Goal: Task Accomplishment & Management: Manage account settings

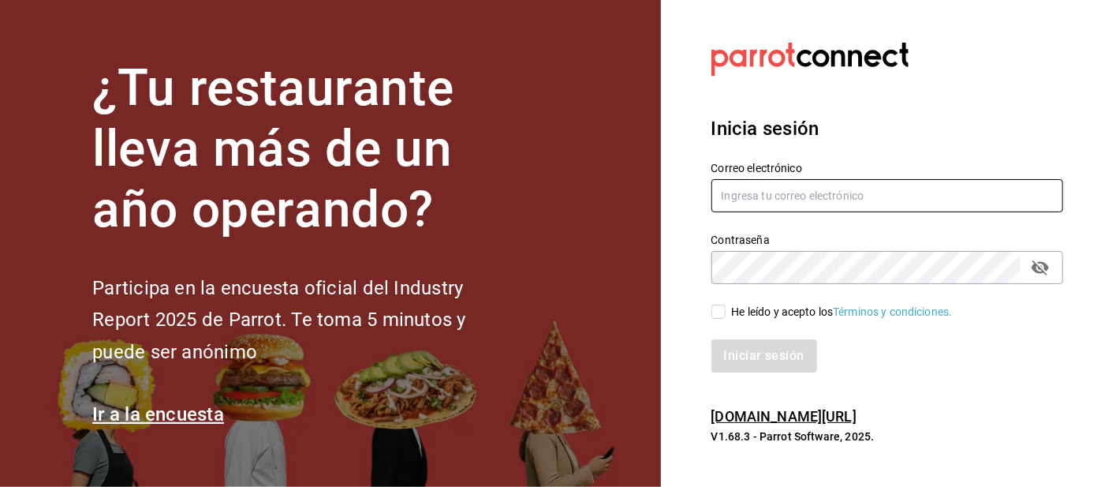
click at [760, 212] on input "text" at bounding box center [887, 195] width 352 height 33
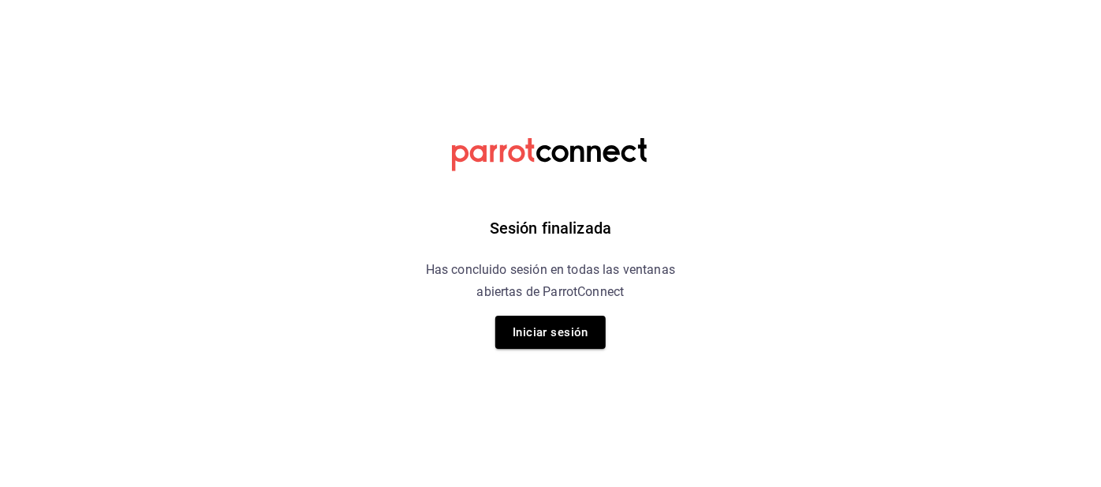
click at [713, 226] on div "Sesión finalizada Has concluido sesión en todas las ventanas abiertas de Parrot…" at bounding box center [551, 243] width 398 height 487
click at [540, 344] on button "Iniciar sesión" at bounding box center [550, 331] width 110 height 33
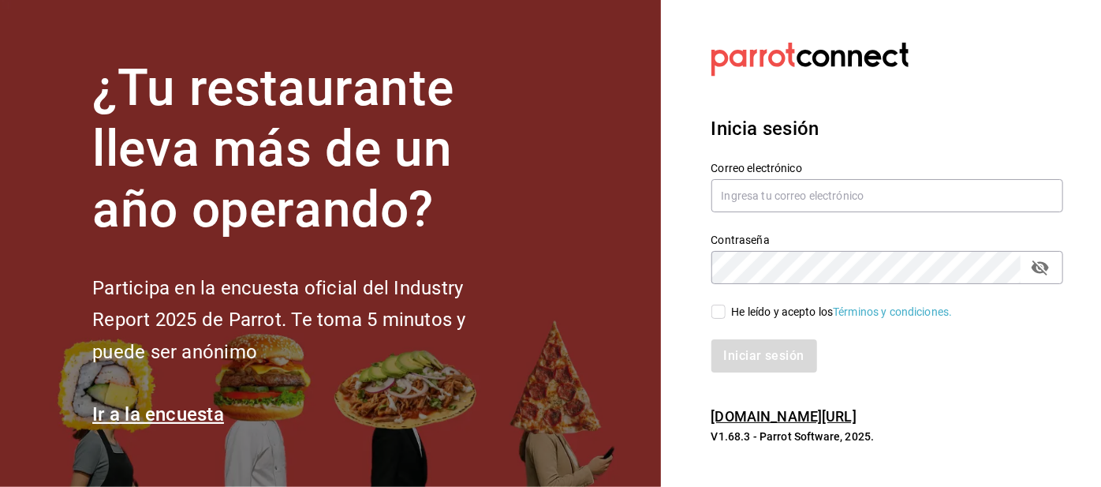
click at [714, 319] on input "He leído y acepto los Términos y condiciones." at bounding box center [718, 311] width 14 height 14
checkbox input "true"
click at [739, 372] on button "Iniciar sesión" at bounding box center [764, 355] width 107 height 33
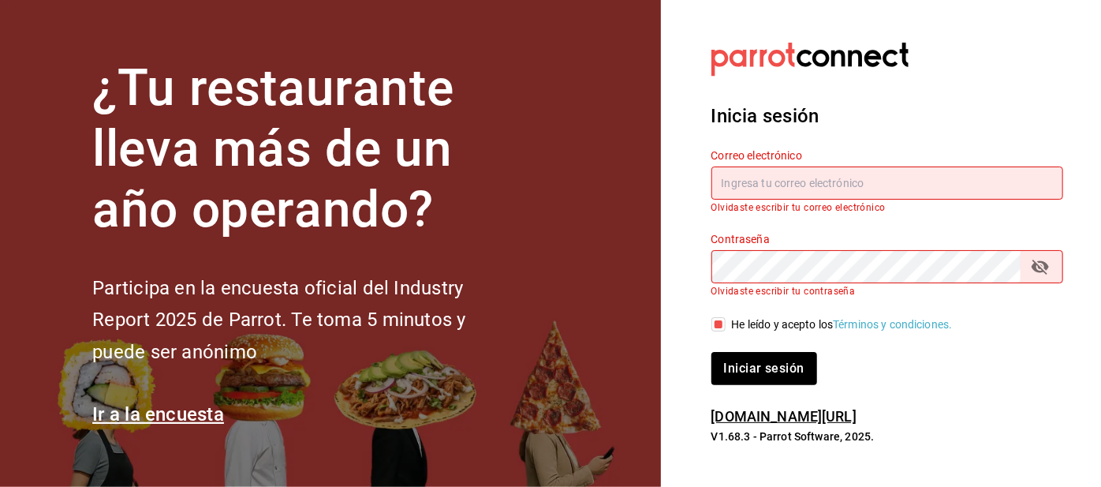
click at [748, 200] on input "text" at bounding box center [887, 182] width 352 height 33
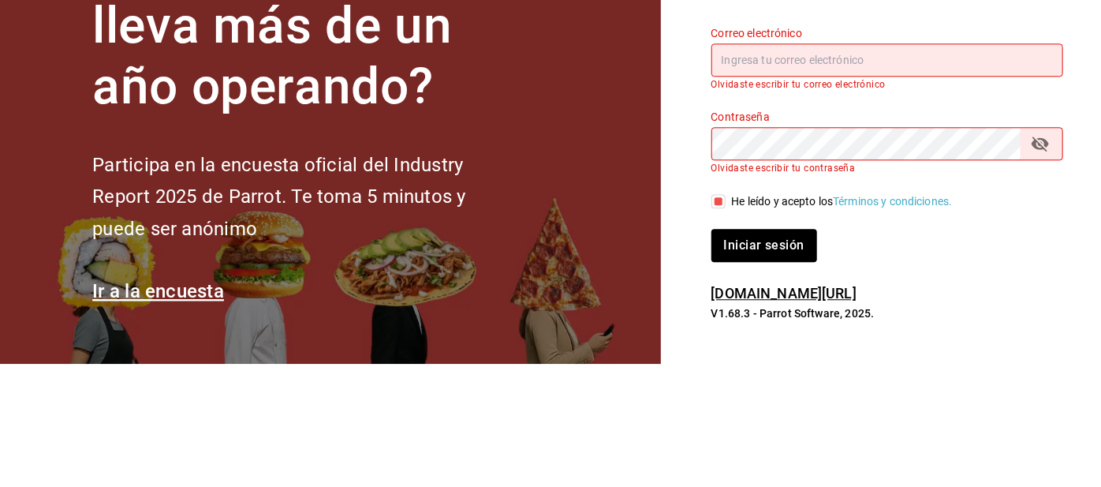
type input "Irenehernandezalvarado@outlook.com"
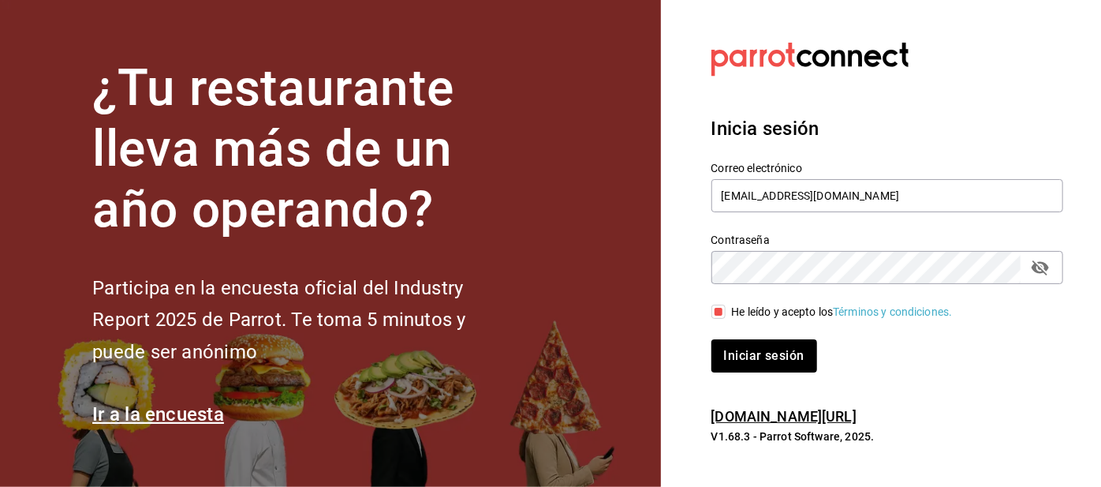
click at [1035, 275] on icon "passwordField" at bounding box center [1039, 267] width 17 height 15
click at [737, 372] on button "Iniciar sesión" at bounding box center [764, 355] width 107 height 33
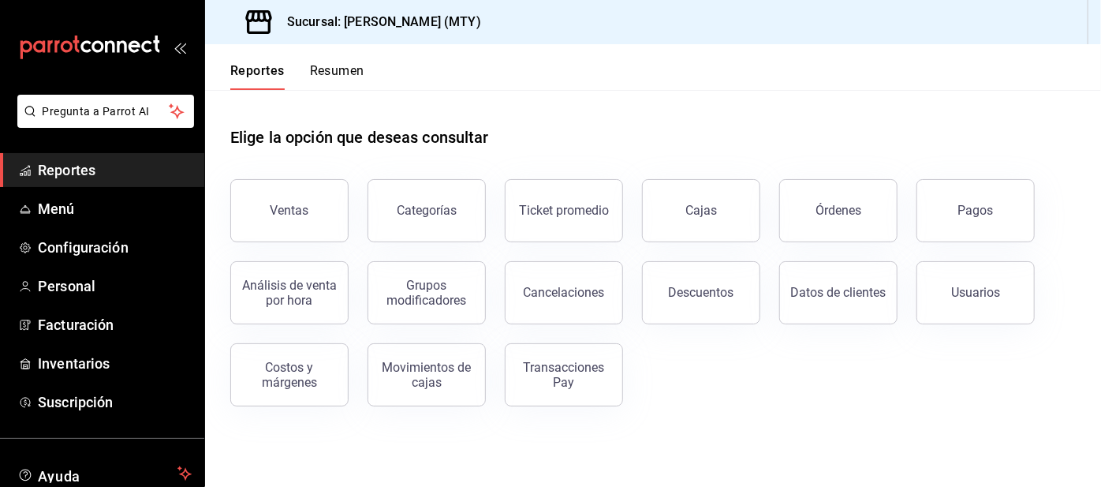
click at [99, 246] on span "Configuración" at bounding box center [115, 247] width 154 height 21
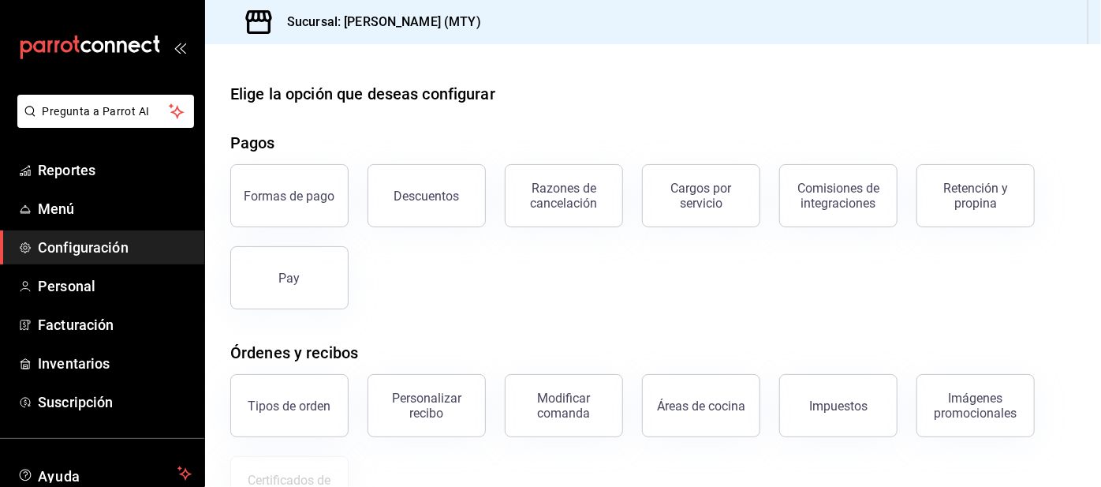
click at [978, 196] on div "Retención y propina" at bounding box center [976, 196] width 98 height 30
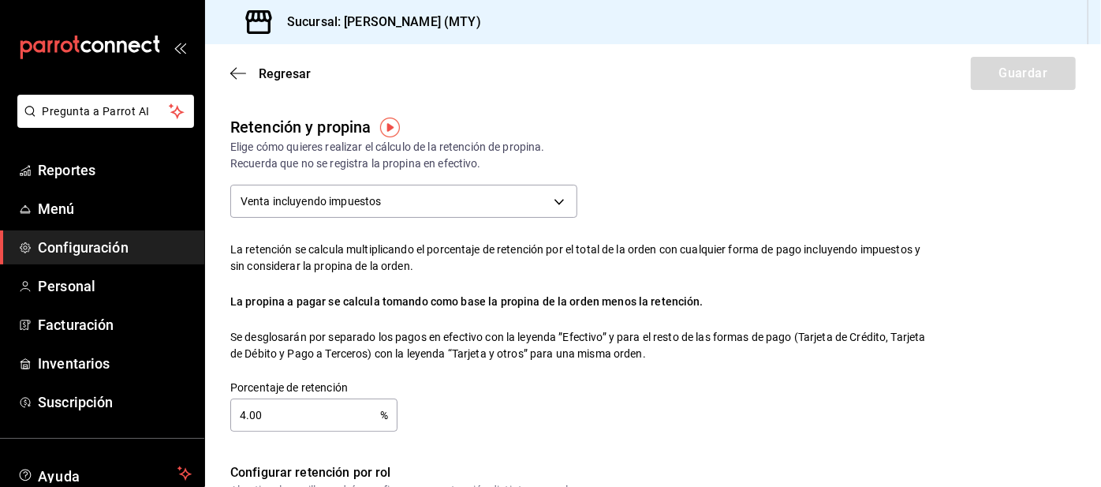
checkbox input "false"
click at [315, 410] on input "4.00" at bounding box center [305, 415] width 150 height 32
checkbox input "true"
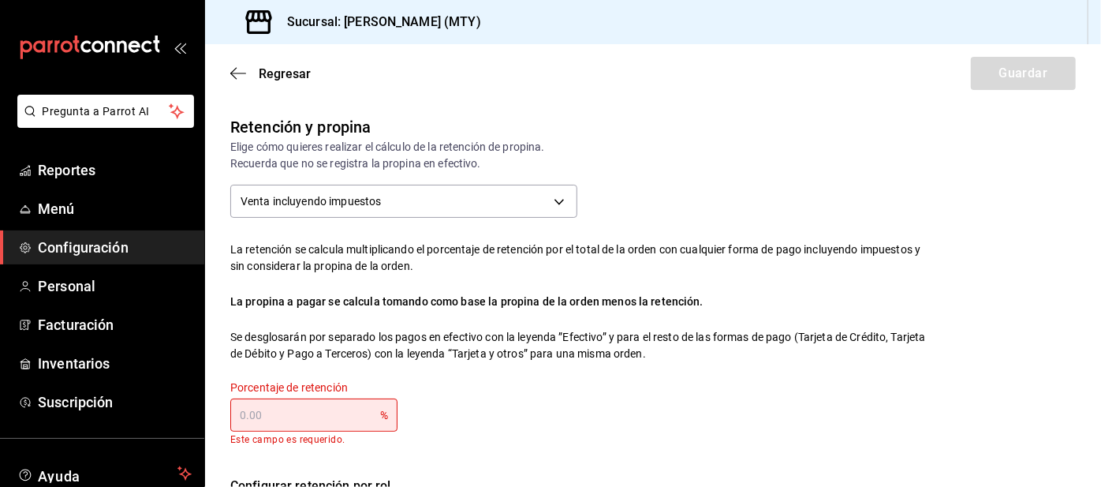
type input "0.00"
click at [246, 414] on input "text" at bounding box center [305, 415] width 150 height 32
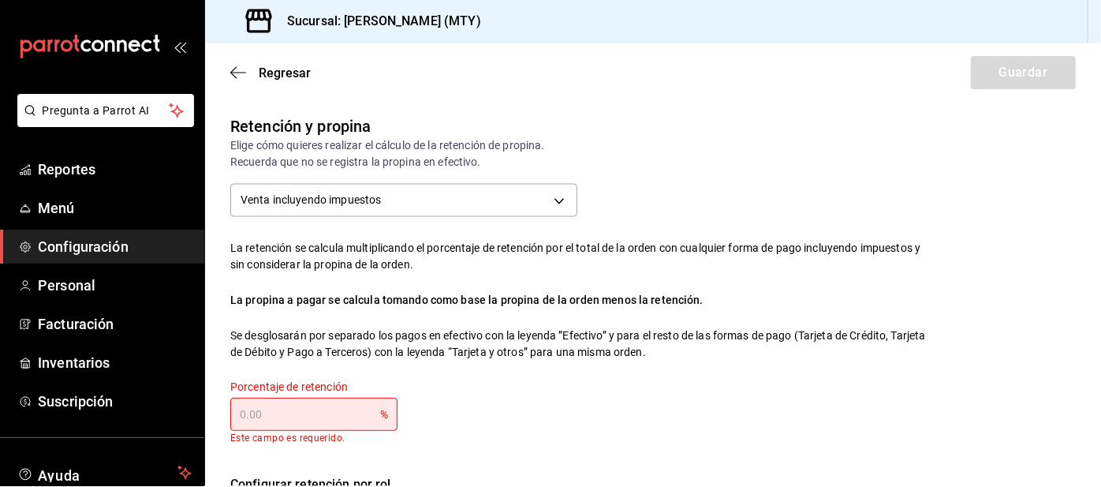
scroll to position [25, 0]
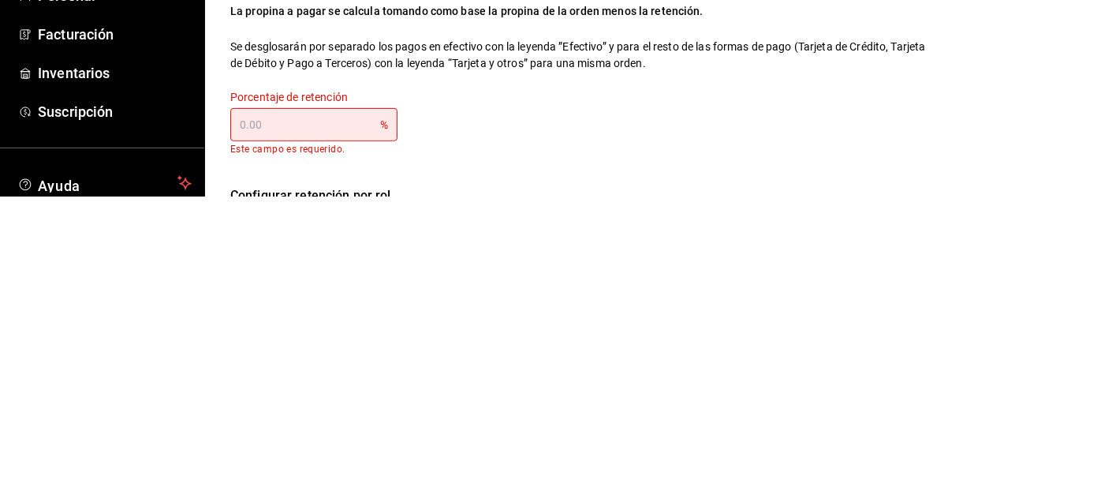
type input "3.00"
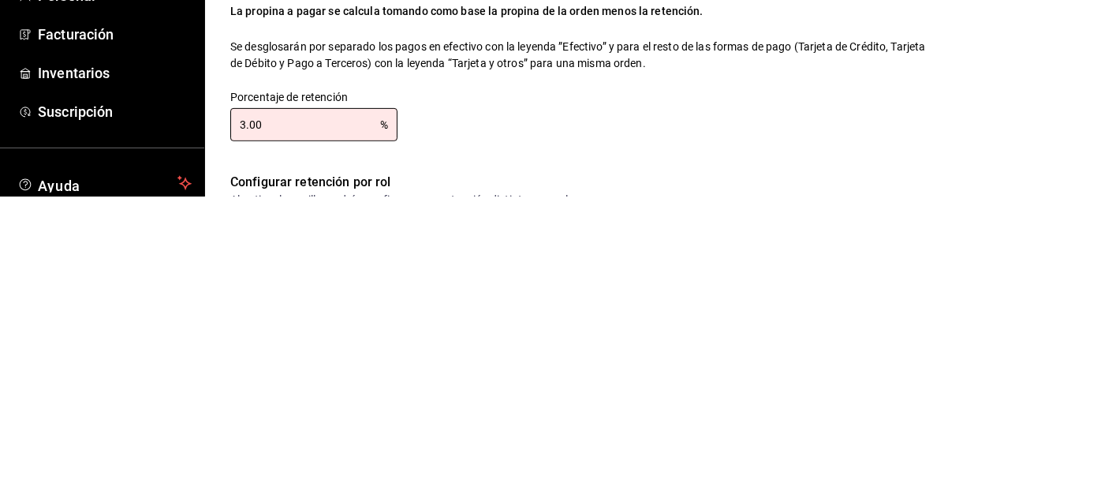
type input "3.00"
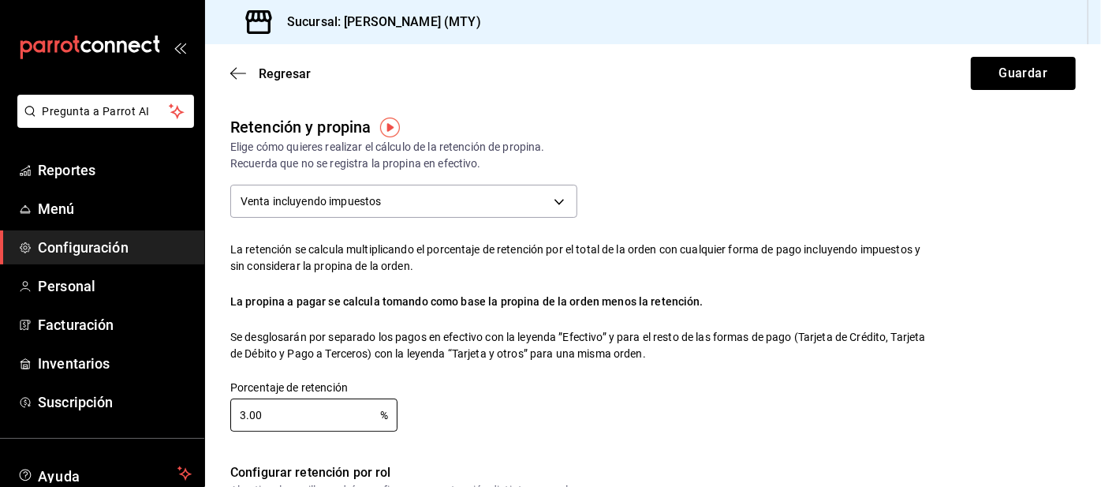
scroll to position [0, 0]
type input "3.00"
click at [1028, 60] on button "Guardar" at bounding box center [1023, 73] width 105 height 33
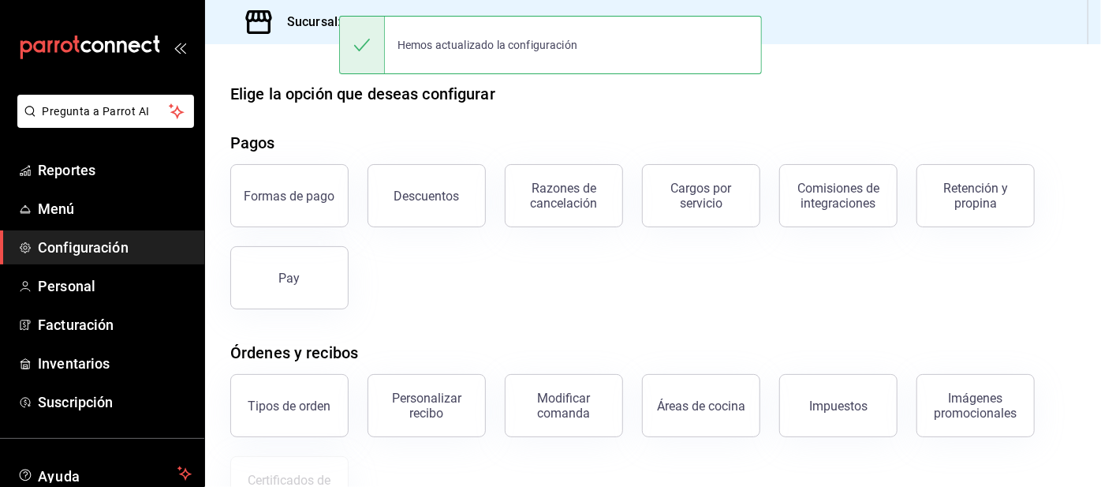
click at [73, 165] on span "Reportes" at bounding box center [115, 169] width 154 height 21
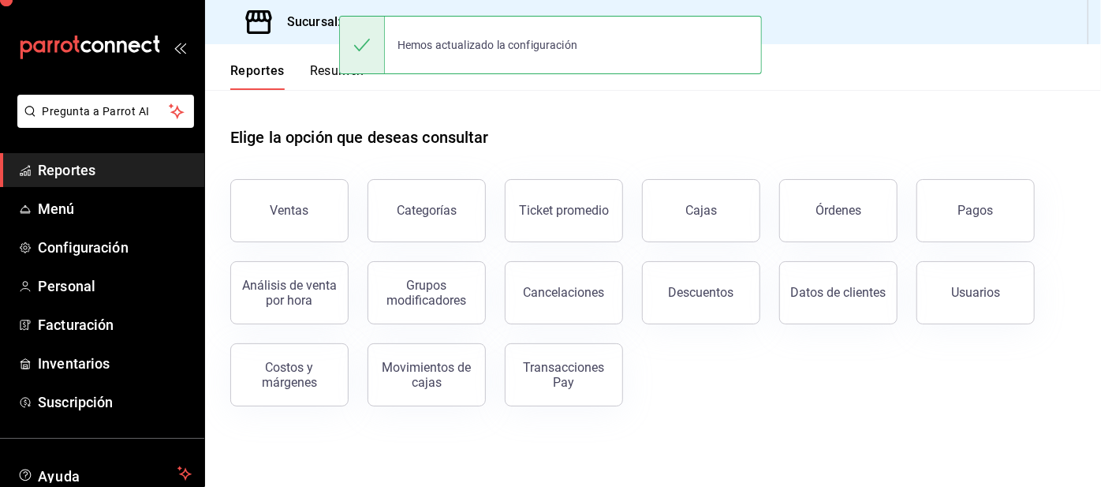
click at [69, 180] on span "Reportes" at bounding box center [115, 169] width 154 height 21
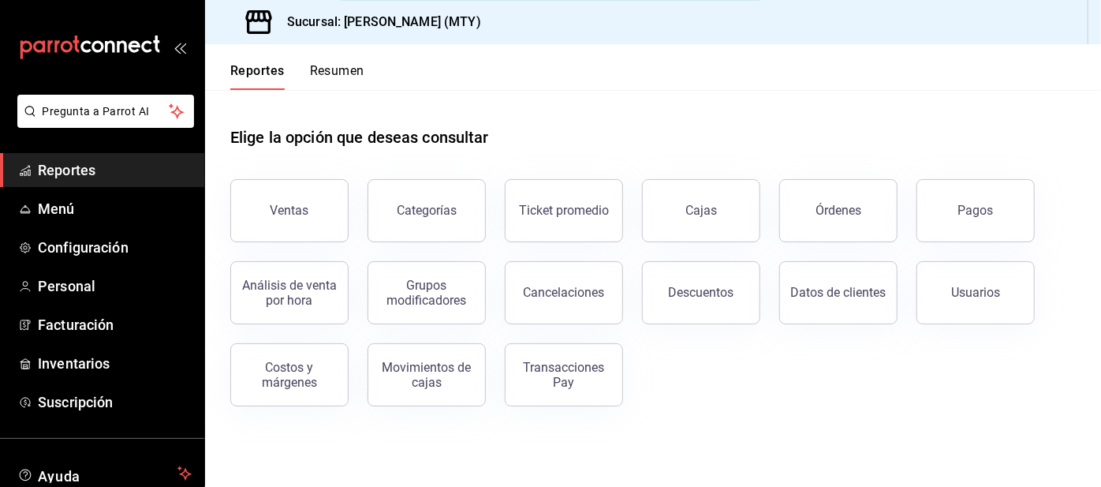
click at [333, 65] on button "Resumen" at bounding box center [337, 76] width 54 height 27
click at [325, 75] on html "Pregunta a Parrot AI Reportes Menú Configuración Personal Facturación Inventari…" at bounding box center [550, 243] width 1101 height 487
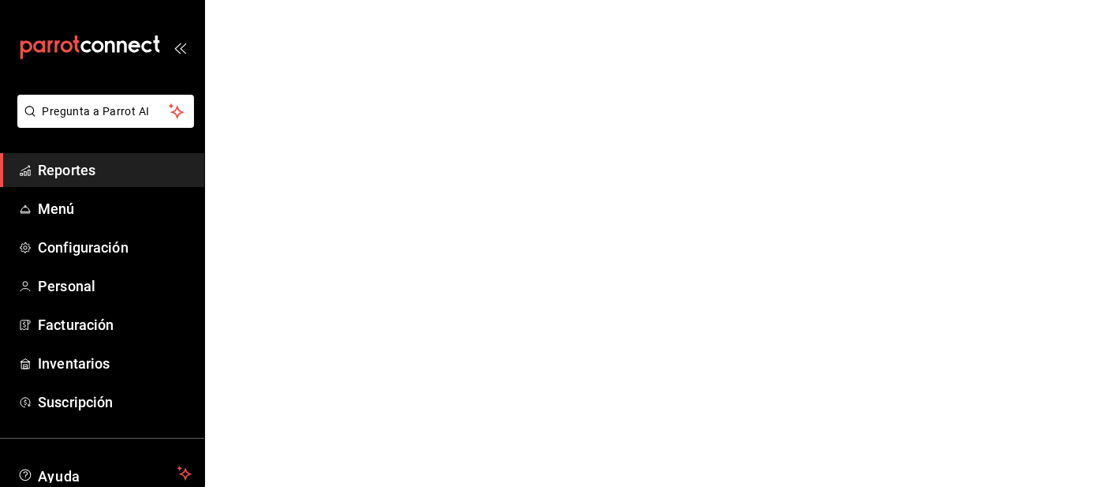
click at [331, 0] on html "Pregunta a Parrot AI Reportes Menú Configuración Personal Facturación Inventari…" at bounding box center [550, 0] width 1101 height 0
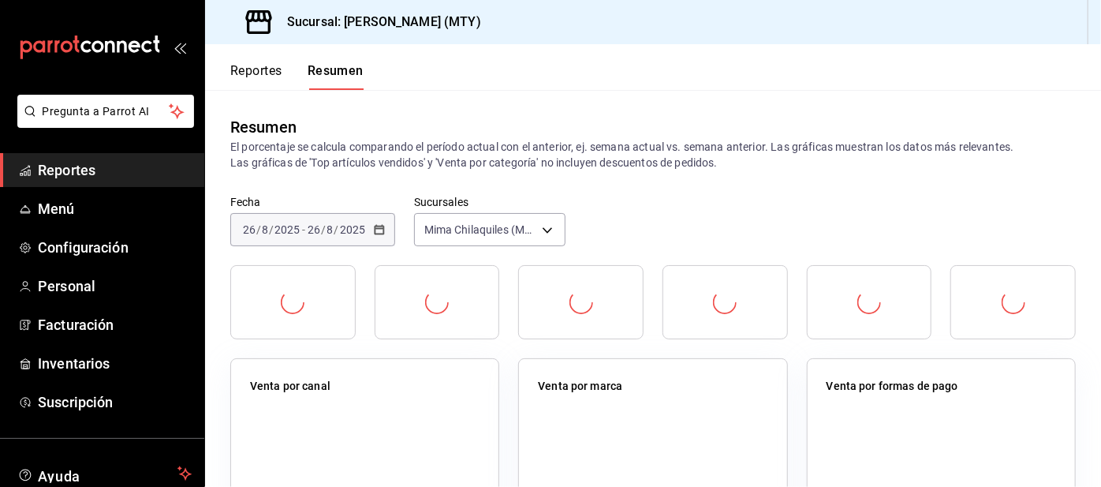
click at [313, 65] on button "Resumen" at bounding box center [336, 76] width 56 height 27
click at [341, 79] on button "Resumen" at bounding box center [336, 76] width 56 height 27
